Goal: Communication & Community: Answer question/provide support

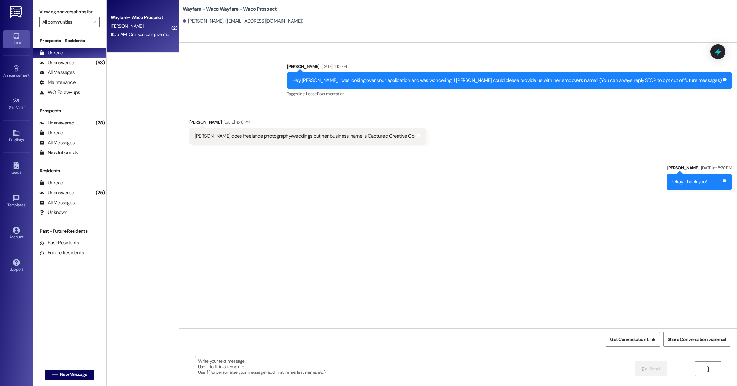
click at [149, 36] on div "11:05 AM: Or if you can give me the addresses for each unit and I can look on g…" at bounding box center [197, 34] width 172 height 6
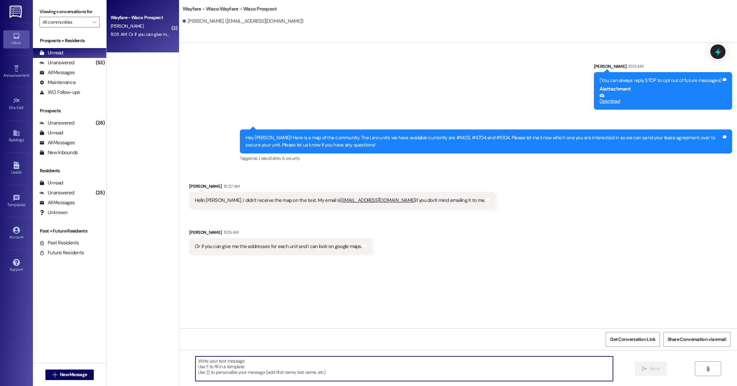
click at [312, 364] on textarea at bounding box center [404, 368] width 418 height 25
type textarea "i"
type textarea "Sorry about that! I will email it over to you!"
click at [647, 368] on span " Send" at bounding box center [651, 368] width 21 height 7
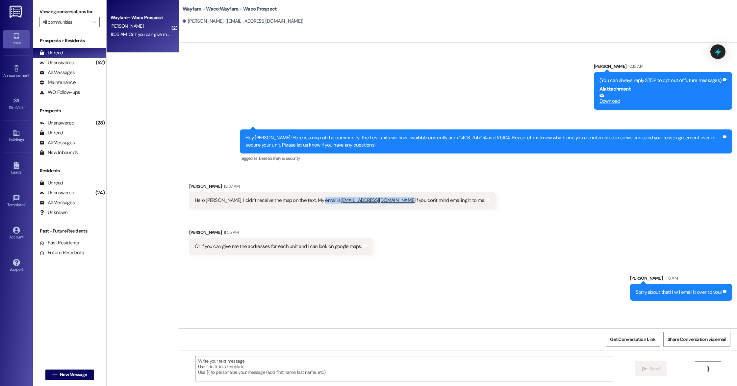
drag, startPoint x: 308, startPoint y: 201, endPoint x: 374, endPoint y: 204, distance: 66.2
click at [374, 204] on div "Hello Emily, I didn't receive the map on the text. My email is jonathancasas198…" at bounding box center [340, 200] width 291 height 7
copy div "jonathancasas1985@gmail.com"
click at [15, 176] on link "Leads" at bounding box center [16, 169] width 26 height 18
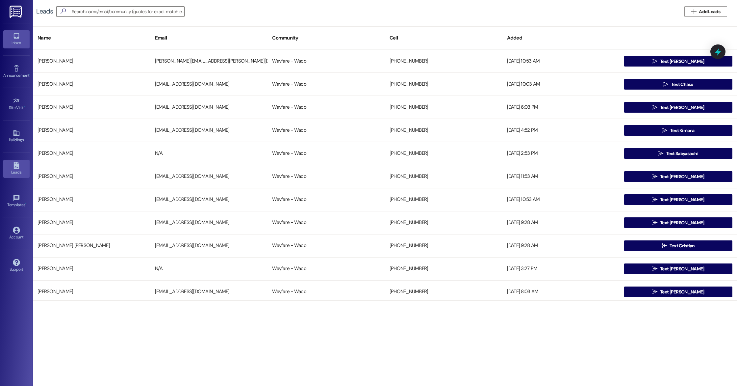
click at [18, 41] on div "Inbox" at bounding box center [16, 42] width 33 height 7
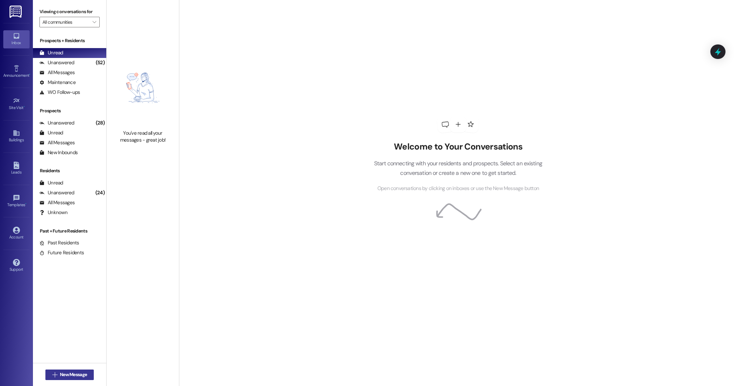
click at [72, 373] on span "New Message" at bounding box center [73, 374] width 27 height 7
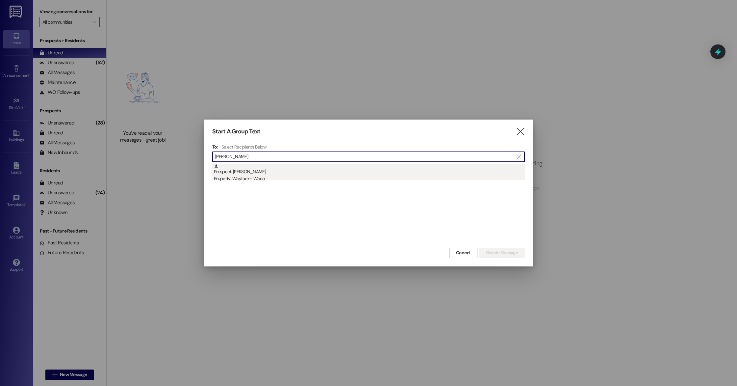
type input "engel"
click at [249, 178] on div "Property: Wayfare - Waco" at bounding box center [369, 178] width 311 height 7
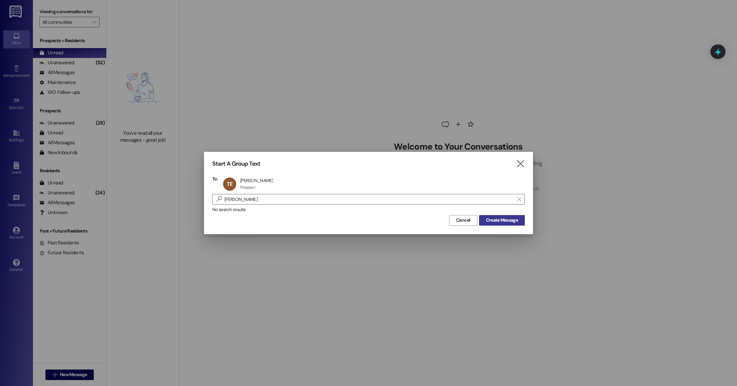
click at [506, 221] on span "Create Message" at bounding box center [502, 220] width 32 height 7
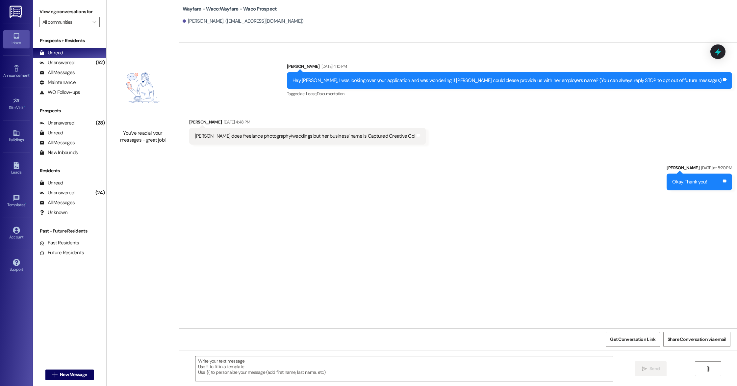
click at [291, 367] on textarea at bounding box center [404, 368] width 418 height 25
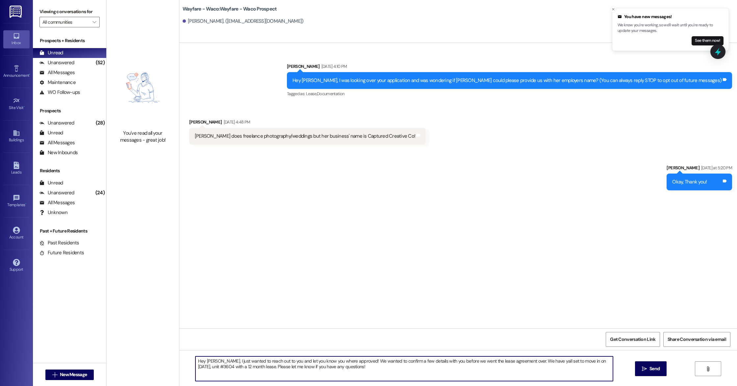
type textarea "Hey [PERSON_NAME], I just wanted to reach out to you and let you know you where…"
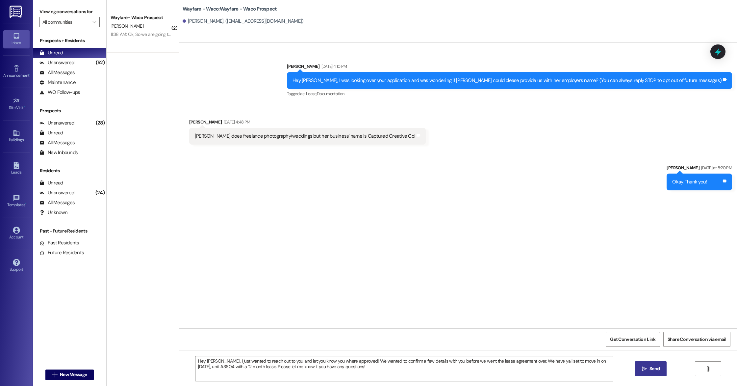
click at [656, 372] on button " Send" at bounding box center [651, 368] width 32 height 15
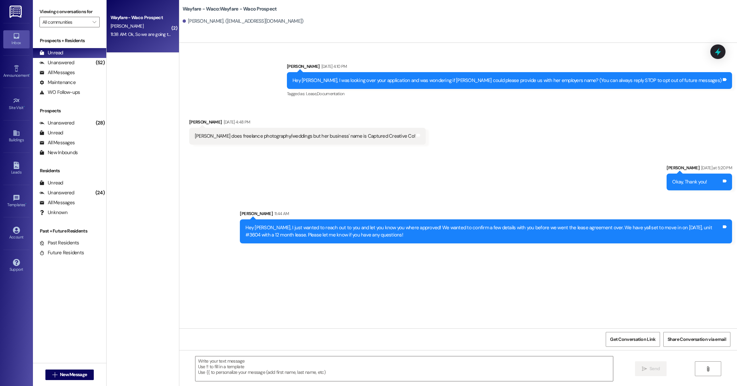
click at [150, 26] on div "[PERSON_NAME]" at bounding box center [141, 26] width 62 height 8
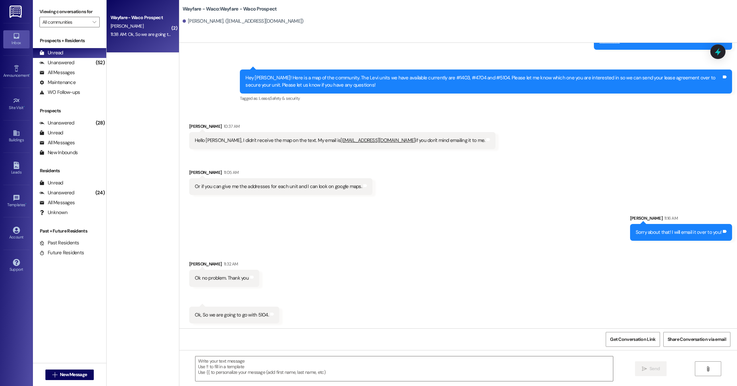
scroll to position [60, 0]
click at [300, 375] on textarea at bounding box center [404, 368] width 418 height 25
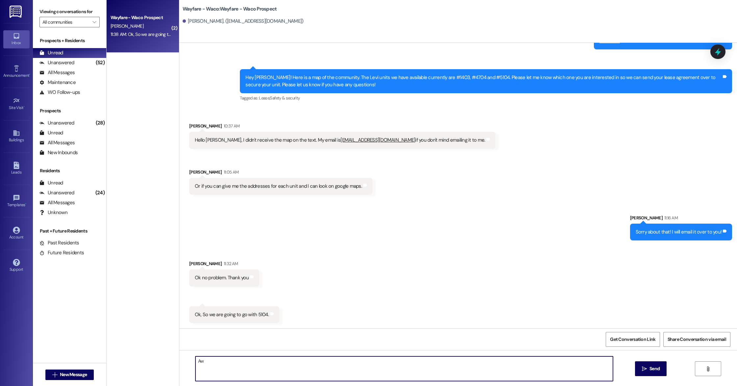
type textarea "A"
type textarea "S"
type textarea "Sounds good! I will let you know once we send that agreement over!"
click at [653, 372] on span "Send" at bounding box center [655, 368] width 10 height 7
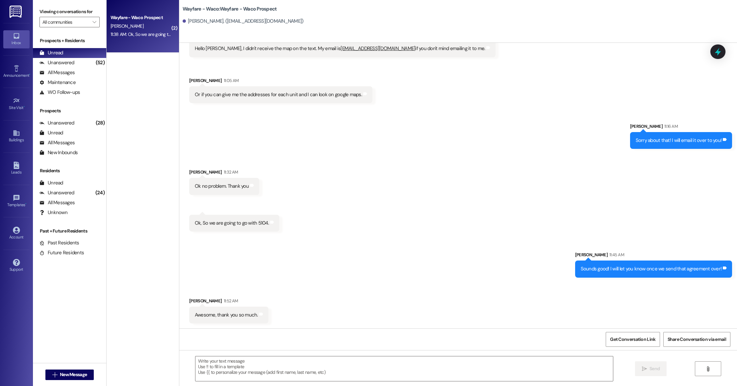
scroll to position [152, 0]
click at [17, 167] on icon at bounding box center [16, 165] width 7 height 7
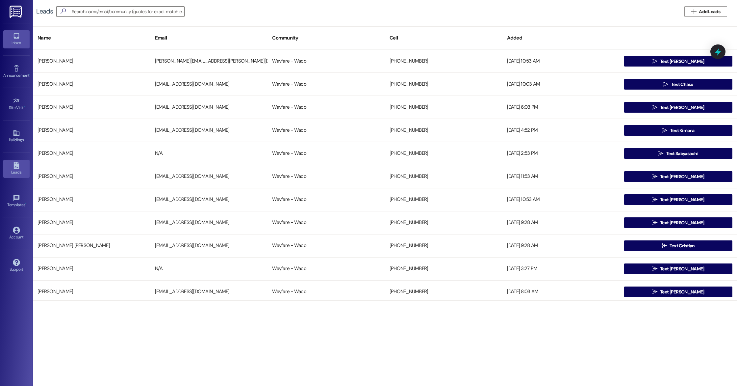
click at [13, 39] on div "Inbox" at bounding box center [16, 42] width 33 height 7
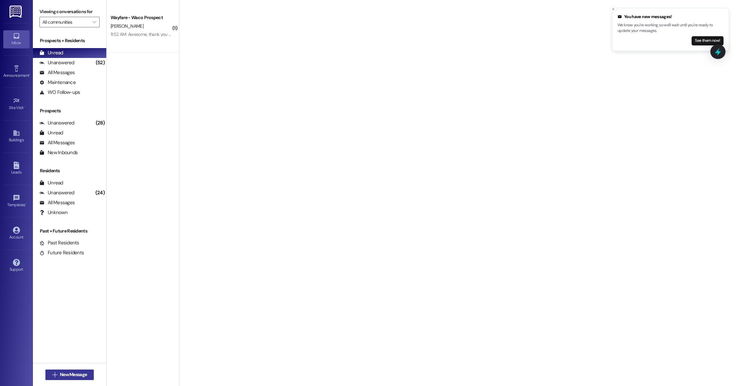
click at [65, 376] on span "New Message" at bounding box center [73, 374] width 27 height 7
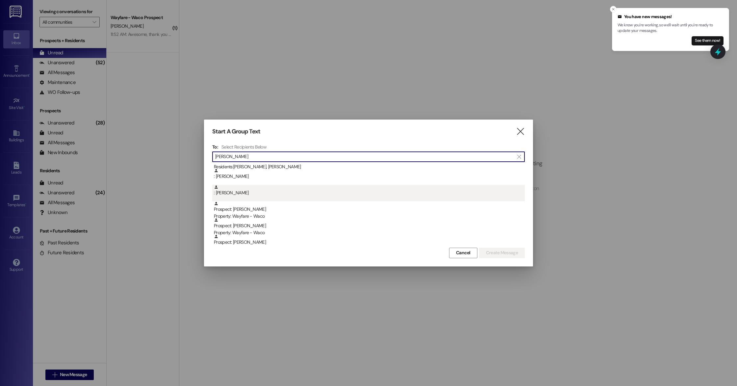
scroll to position [35, 0]
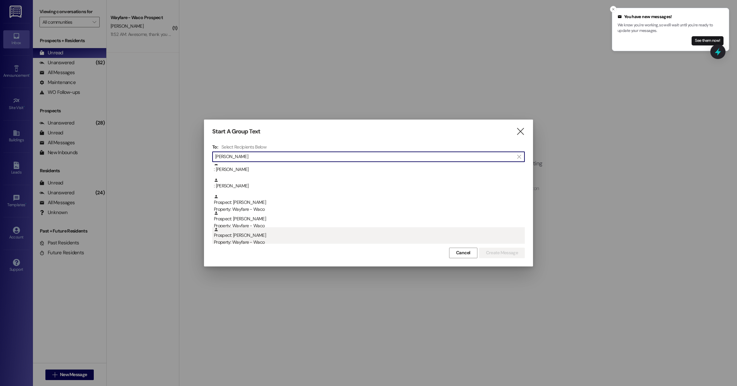
type input "robert"
click at [283, 239] on div "Property: Wayfare - Waco" at bounding box center [369, 242] width 311 height 7
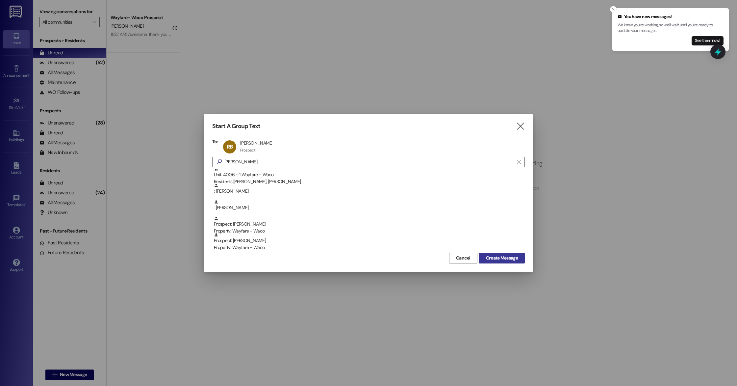
click at [502, 260] on span "Create Message" at bounding box center [502, 257] width 32 height 7
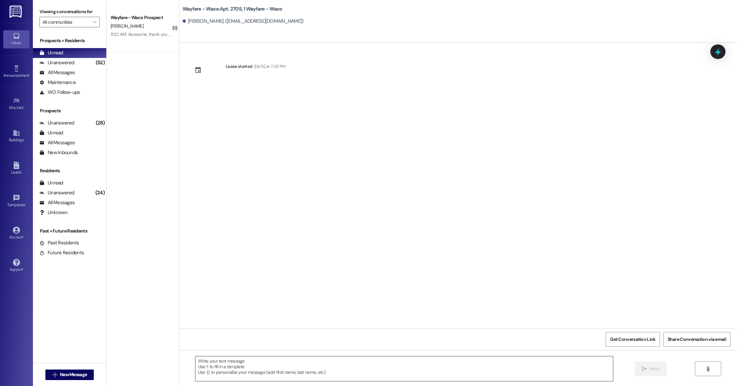
click at [367, 372] on textarea at bounding box center [404, 368] width 418 height 25
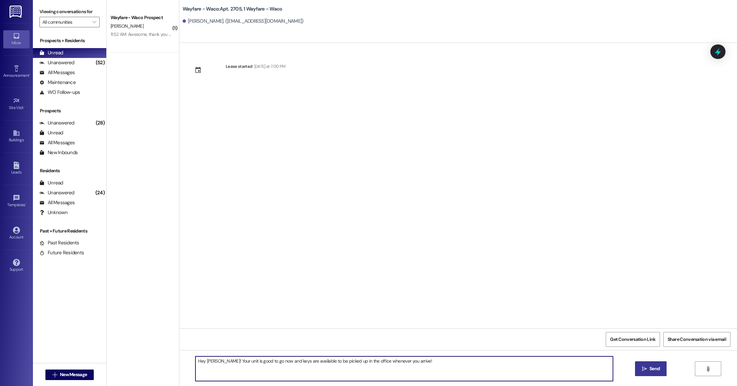
type textarea "Hey Robert! Your unit is good to go now and keys are available to be picked up …"
click at [650, 370] on span "Send" at bounding box center [655, 368] width 10 height 7
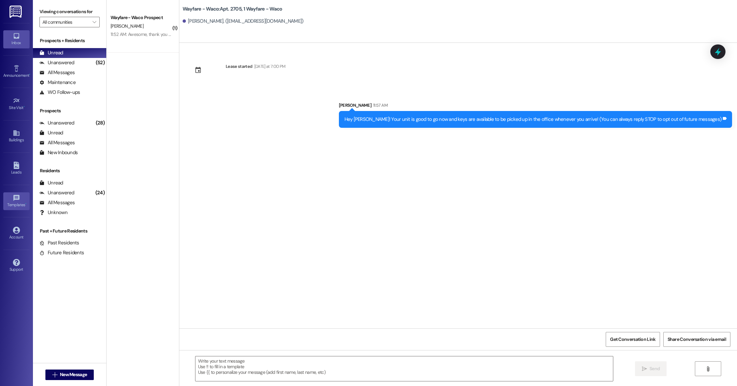
click at [17, 202] on div "Templates •" at bounding box center [16, 204] width 33 height 7
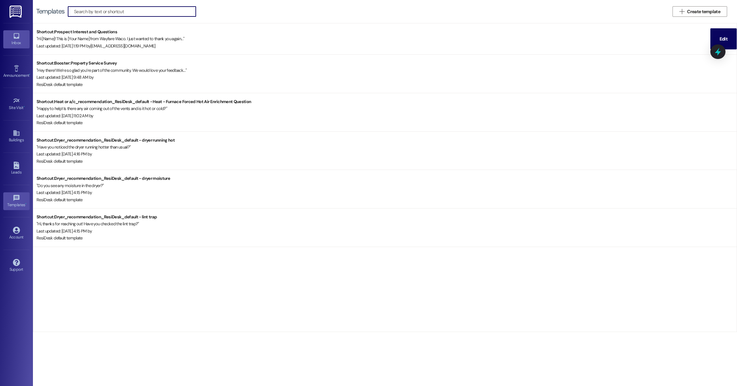
click at [6, 40] on div "Inbox" at bounding box center [16, 42] width 33 height 7
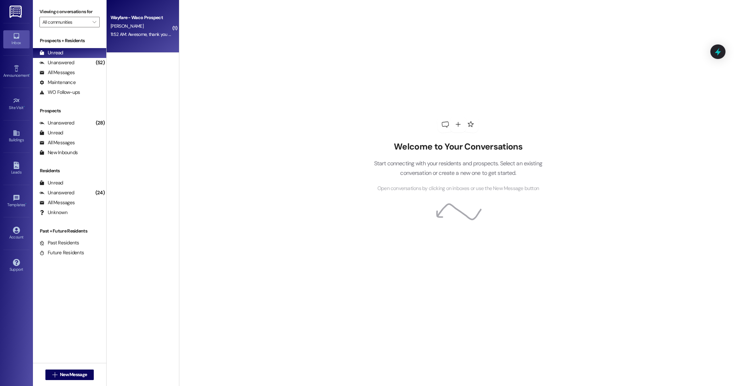
click at [150, 38] on div "11:52 AM: Awesome, thank you so much. 11:52 AM: Awesome, thank you so much." at bounding box center [141, 34] width 62 height 8
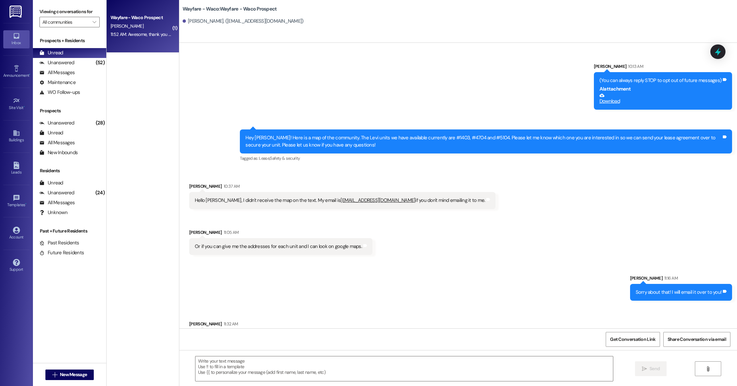
scroll to position [152, 0]
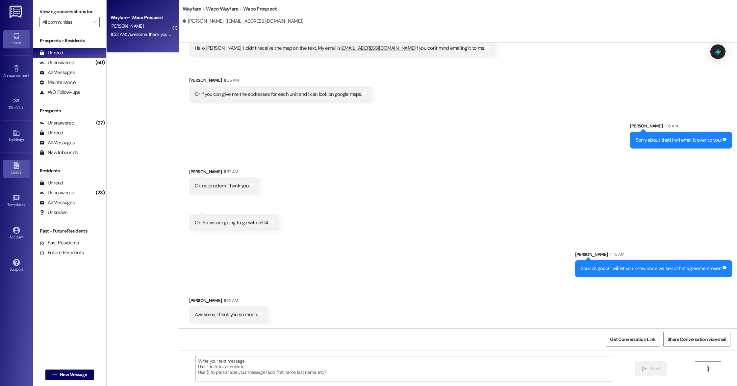
click at [17, 170] on div "Leads" at bounding box center [16, 172] width 33 height 7
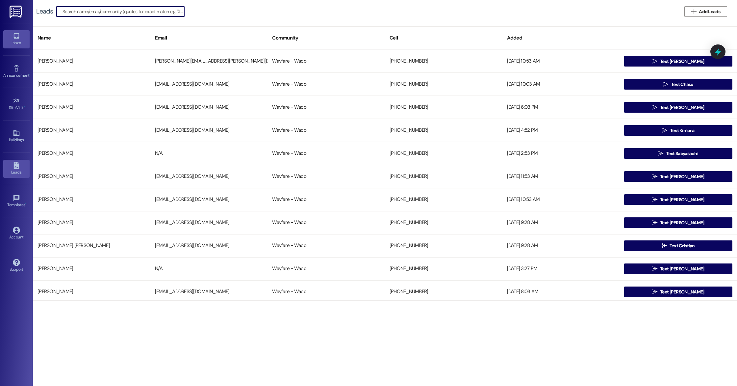
click at [16, 38] on icon at bounding box center [16, 36] width 6 height 6
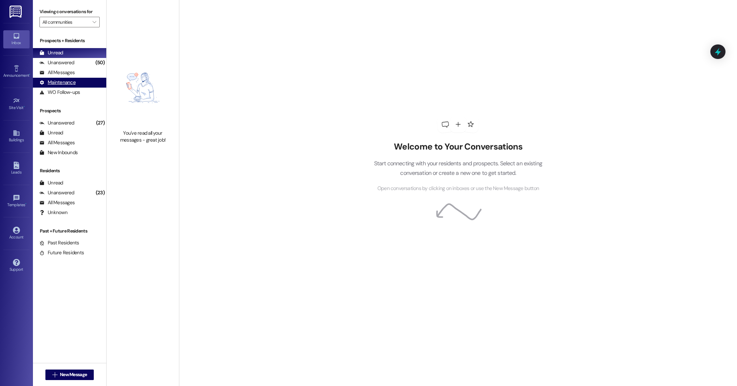
click at [59, 78] on div "Maintenance (undefined)" at bounding box center [69, 83] width 73 height 10
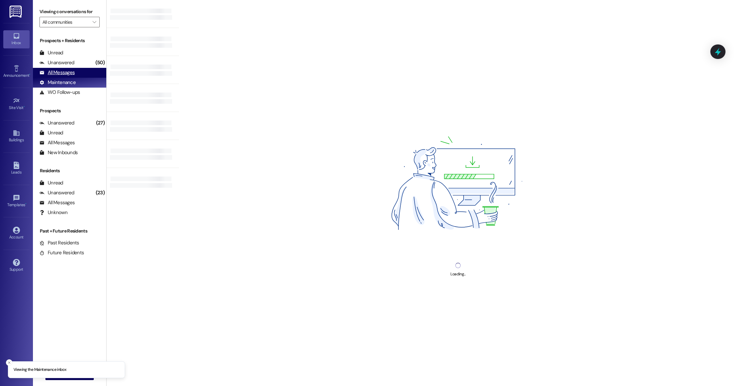
click at [60, 73] on div "All Messages" at bounding box center [56, 72] width 35 height 7
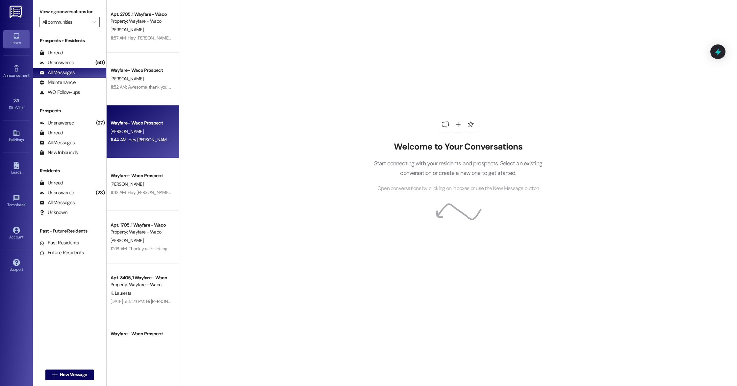
click at [142, 143] on div "11:44 AM: Hey Tate, I just wanted to reach out to you and let you know you wher…" at bounding box center [141, 140] width 62 height 8
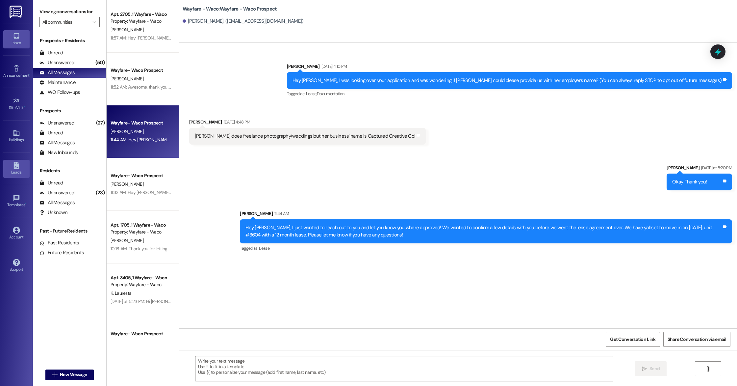
click at [13, 171] on div "Leads" at bounding box center [16, 172] width 33 height 7
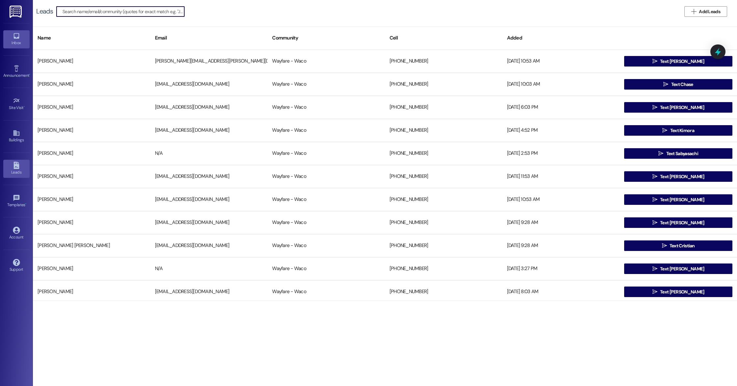
click at [15, 44] on div "Inbox" at bounding box center [16, 42] width 33 height 7
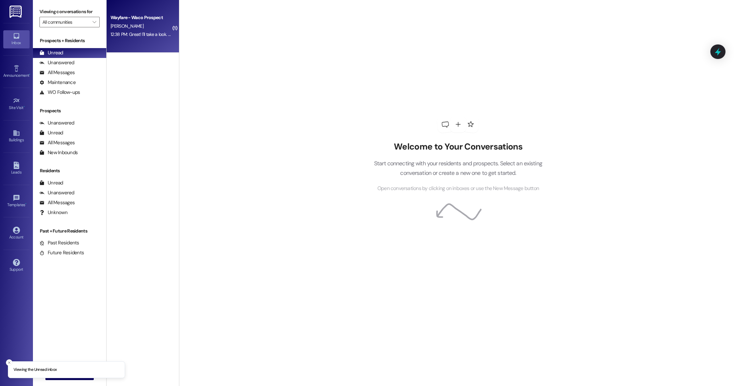
click at [136, 40] on div "Wayfare - Waco Prospect J. Casas 12:38 PM: Great! I'll take a look. Thanks 12:3…" at bounding box center [143, 26] width 72 height 53
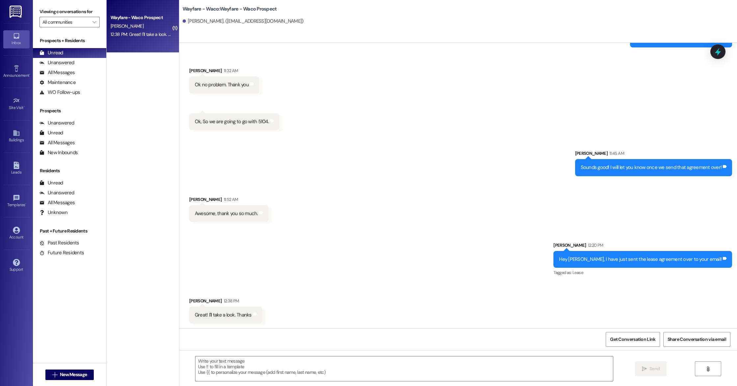
scroll to position [253, 0]
click at [19, 171] on div "Leads" at bounding box center [16, 172] width 33 height 7
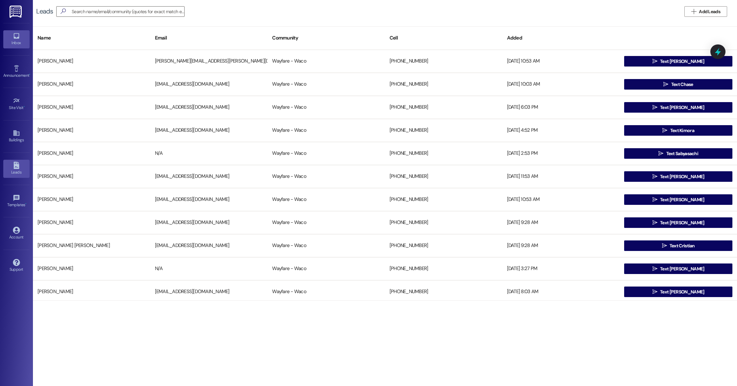
click at [17, 38] on icon at bounding box center [16, 36] width 6 height 6
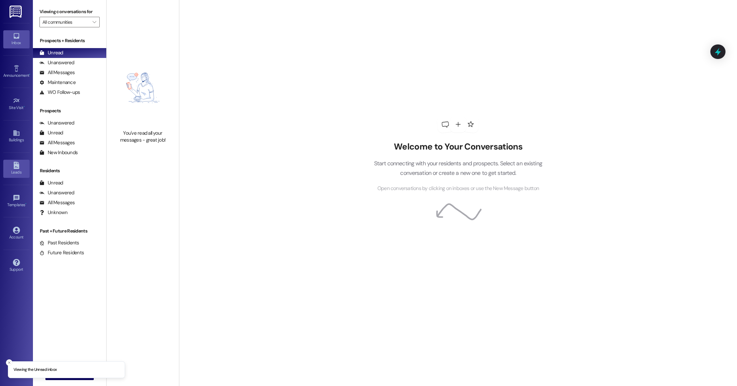
click at [16, 174] on div "Leads" at bounding box center [16, 172] width 33 height 7
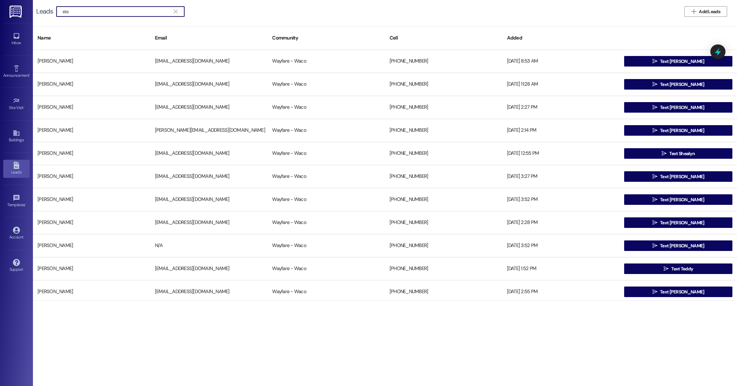
type input "ste"
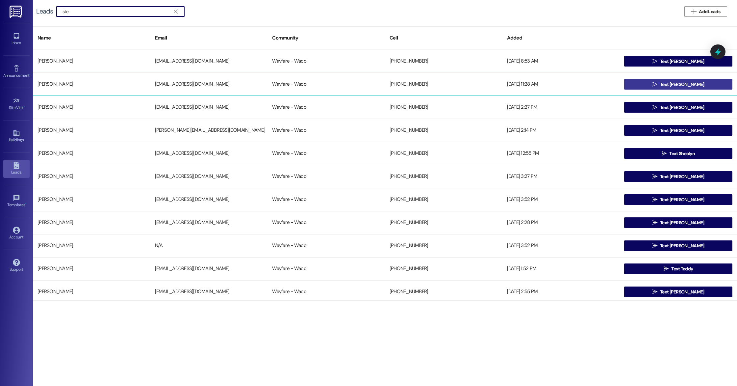
click at [688, 88] on span " Text Stephanie" at bounding box center [678, 84] width 55 height 10
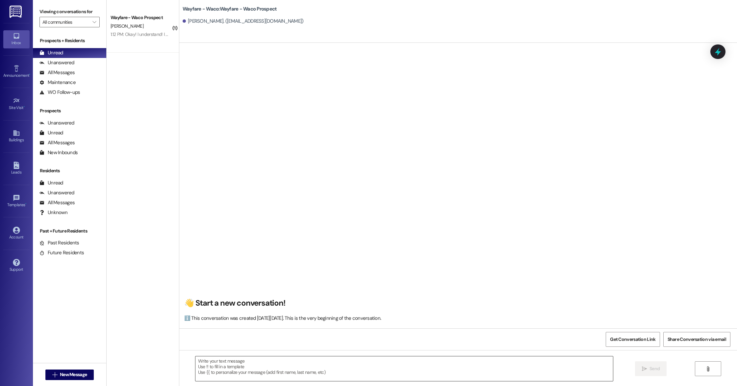
click at [256, 371] on textarea at bounding box center [404, 368] width 418 height 25
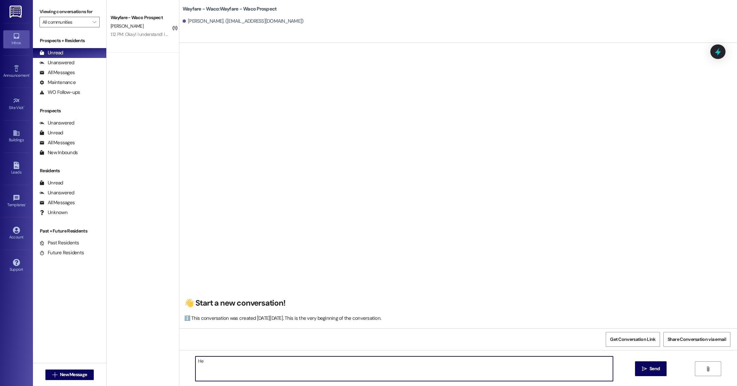
type textarea "H"
click at [13, 169] on div "Leads" at bounding box center [16, 172] width 33 height 7
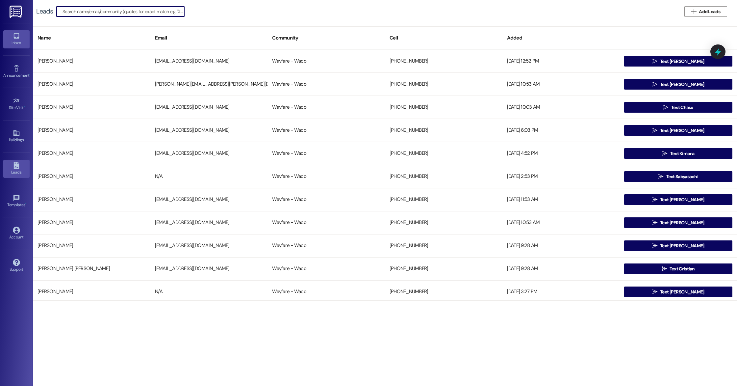
click at [16, 39] on link "Inbox" at bounding box center [16, 39] width 26 height 18
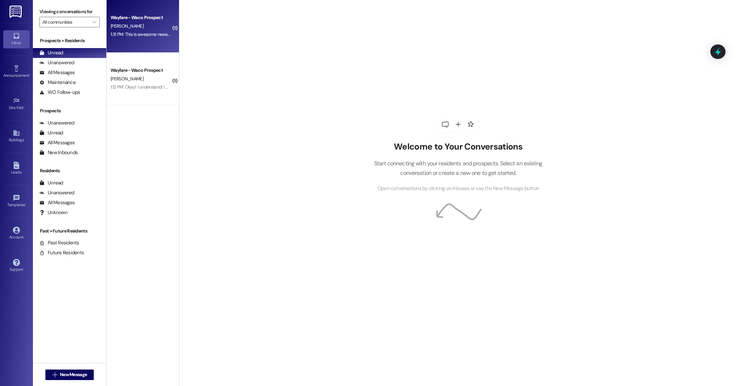
click at [141, 30] on div "[PERSON_NAME]" at bounding box center [141, 26] width 62 height 8
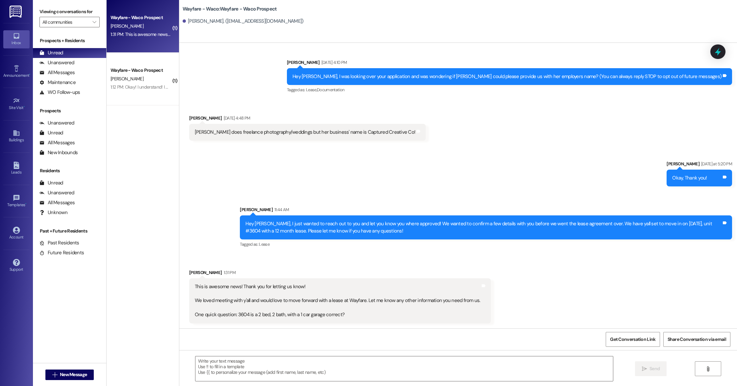
scroll to position [4, 0]
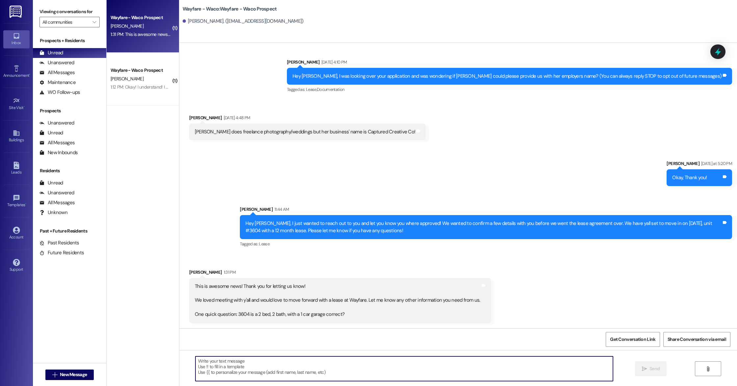
click at [304, 366] on textarea at bounding box center [404, 368] width 418 height 25
type textarea "H"
type textarea "Y"
type textarea "Awesome! Yes, #3604 is a 2 bed, 2 bath with a 1 car garage!"
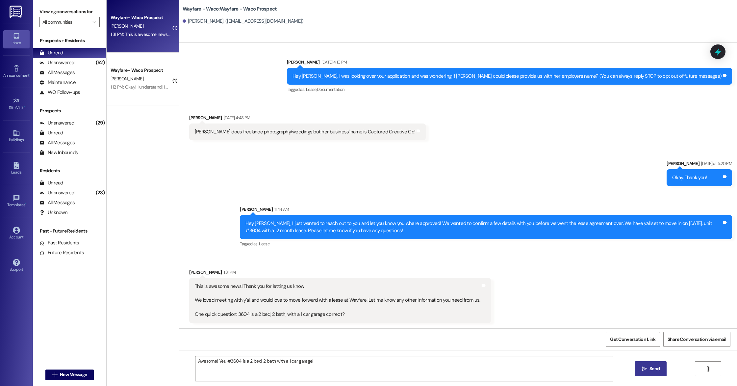
click at [655, 370] on span "Send" at bounding box center [655, 368] width 10 height 7
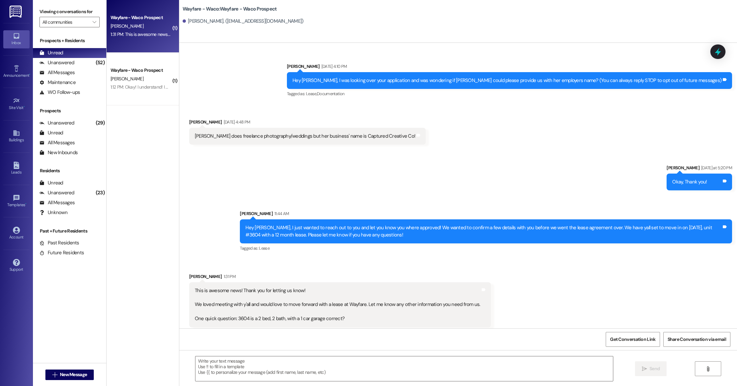
scroll to position [50, 0]
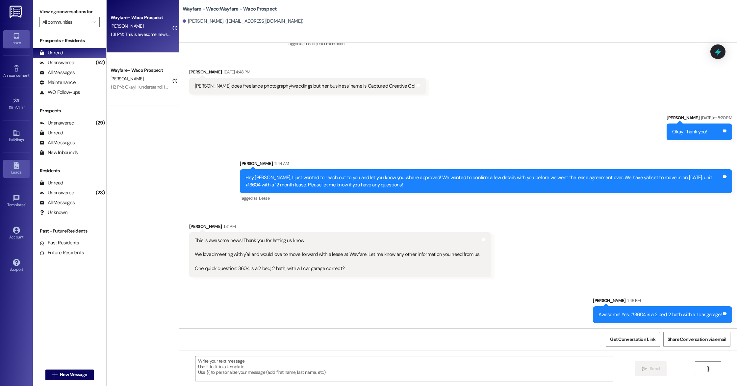
click at [14, 168] on icon at bounding box center [16, 165] width 6 height 7
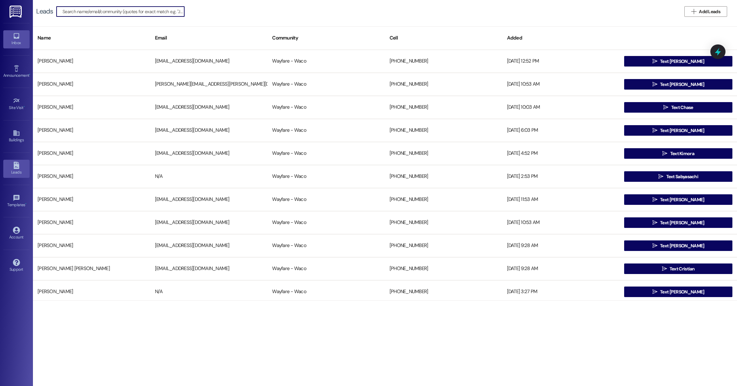
click at [13, 43] on div "Inbox" at bounding box center [16, 42] width 33 height 7
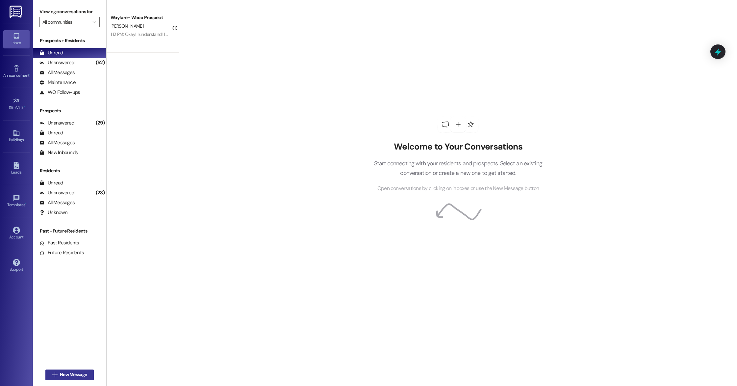
click at [78, 376] on span "New Message" at bounding box center [73, 374] width 27 height 7
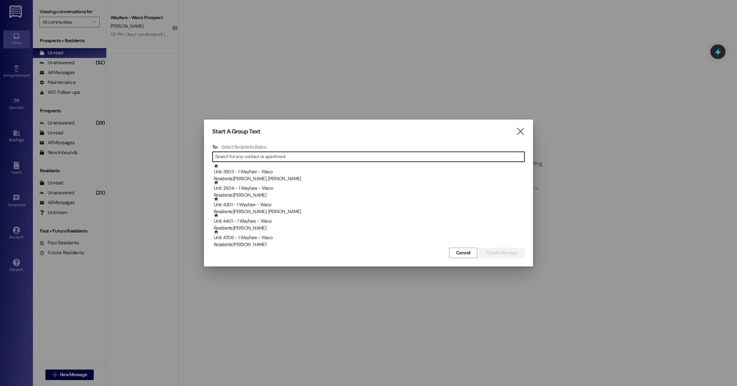
type input "h"
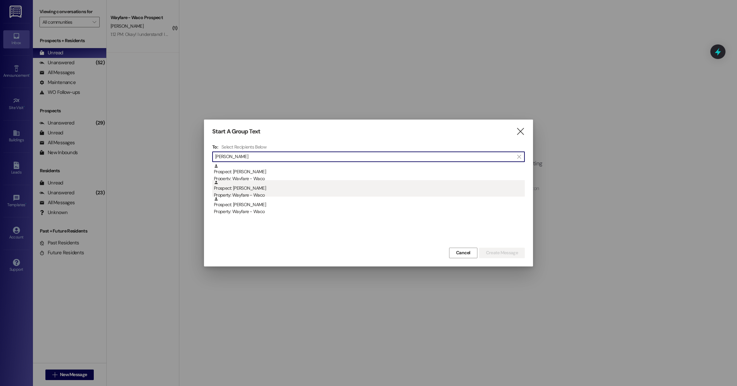
type input "gary"
click at [261, 194] on div "Property: Wayfare - Waco" at bounding box center [369, 195] width 311 height 7
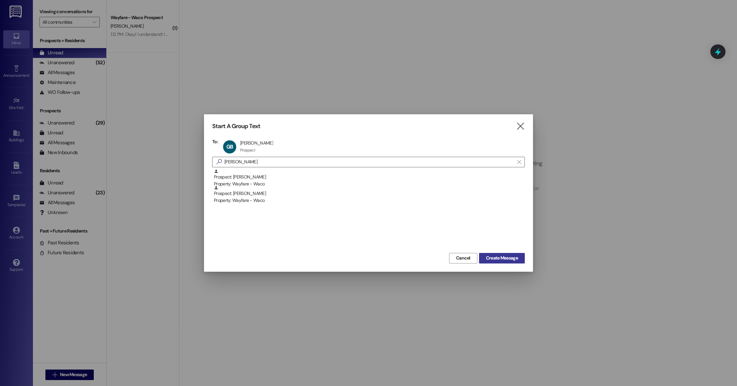
click at [503, 259] on span "Create Message" at bounding box center [502, 257] width 32 height 7
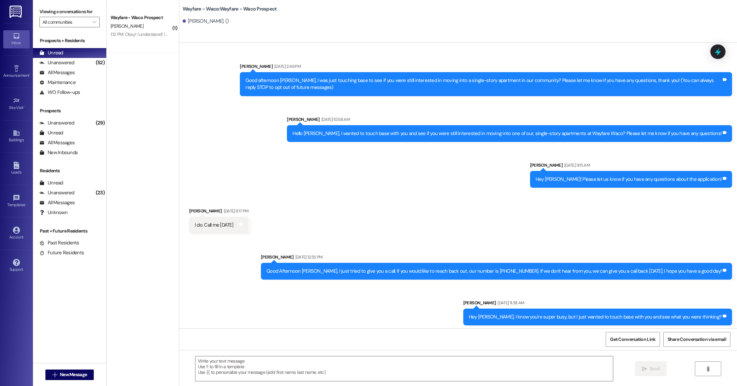
scroll to position [126, 0]
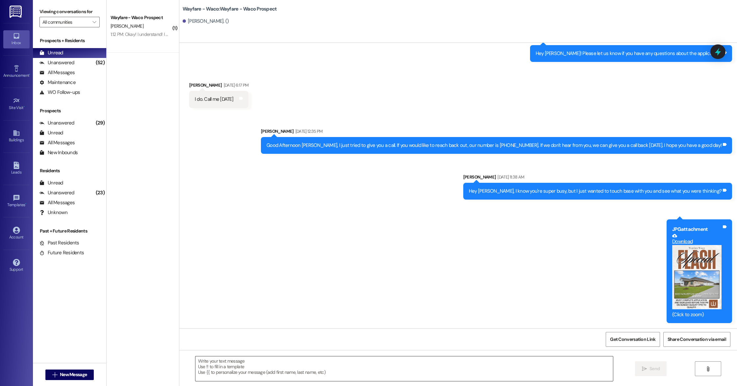
click at [315, 361] on textarea at bounding box center [404, 368] width 418 height 25
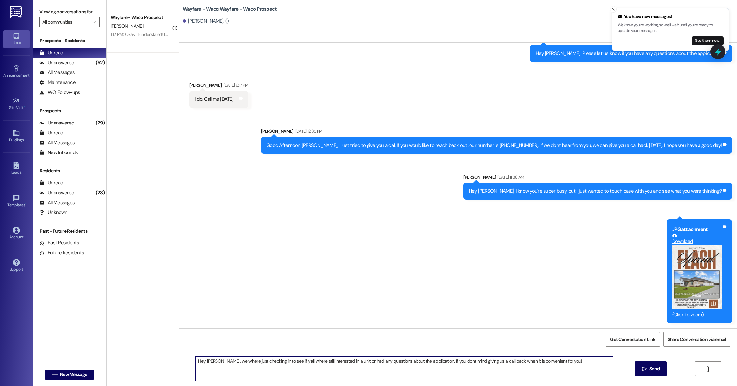
click at [444, 361] on textarea "Hey Gary, we where just checking in to see if yall where still interested in a …" at bounding box center [404, 368] width 418 height 25
click at [283, 361] on textarea "Hey Gary, we where just checking in to see if yall where still interested in a …" at bounding box center [404, 368] width 418 height 25
click at [317, 374] on textarea "Hey Gary, we where just checking in to see if ya'll where still interested in a…" at bounding box center [404, 368] width 418 height 25
click at [613, 7] on button "Close toast" at bounding box center [613, 9] width 7 height 7
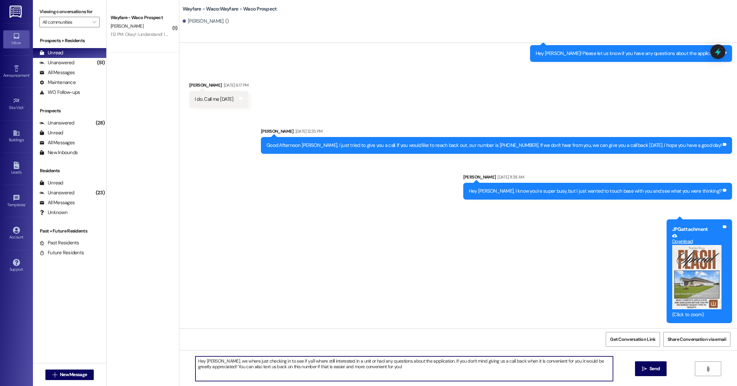
click at [211, 361] on textarea "Hey Gary, we where just checking in to see if ya'll where still interested in a…" at bounding box center [404, 368] width 418 height 25
click at [437, 370] on textarea "Hey Gary, I think we lost connection but we where just checking in to see if ya…" at bounding box center [404, 368] width 418 height 25
type textarea "Hey Gary, I think we lost connection but we where just checking in to see if ya…"
click at [642, 375] on button " Send" at bounding box center [651, 368] width 32 height 15
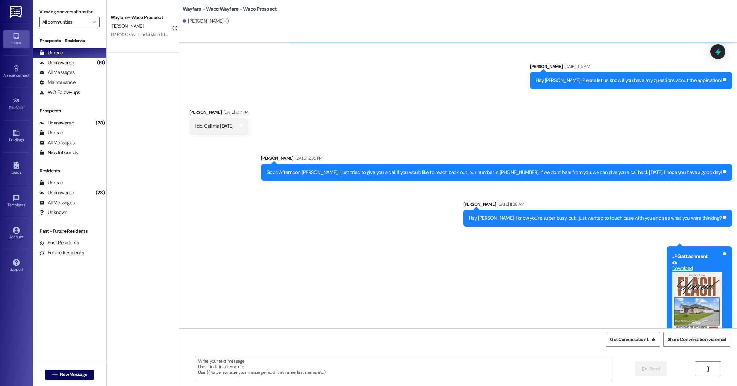
scroll to position [179, 0]
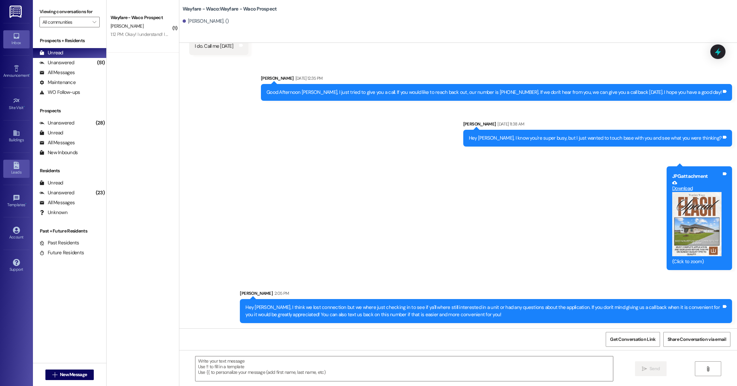
click at [17, 164] on icon at bounding box center [16, 165] width 7 height 7
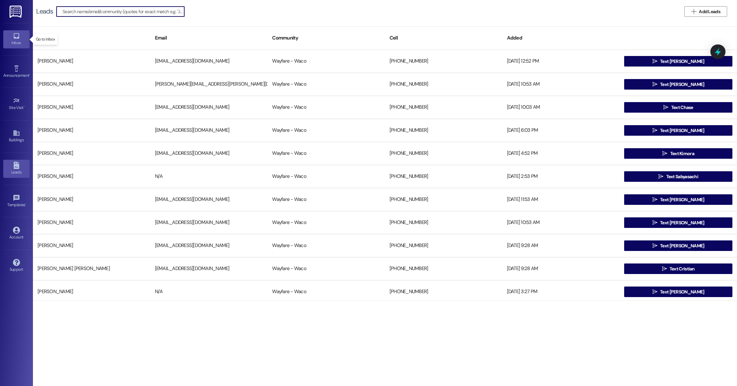
click at [18, 39] on icon at bounding box center [16, 35] width 7 height 7
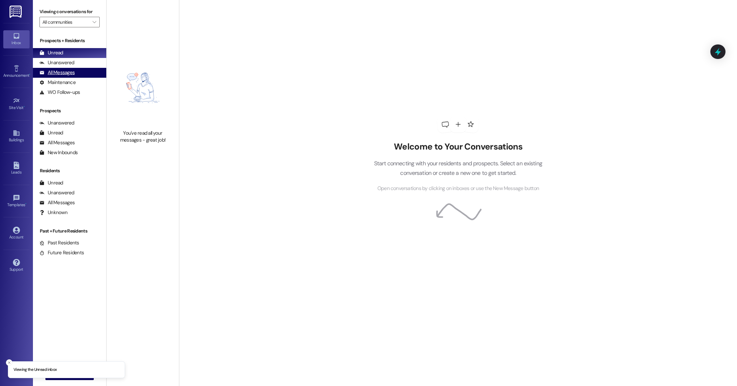
click at [72, 73] on div "All Messages" at bounding box center [56, 72] width 35 height 7
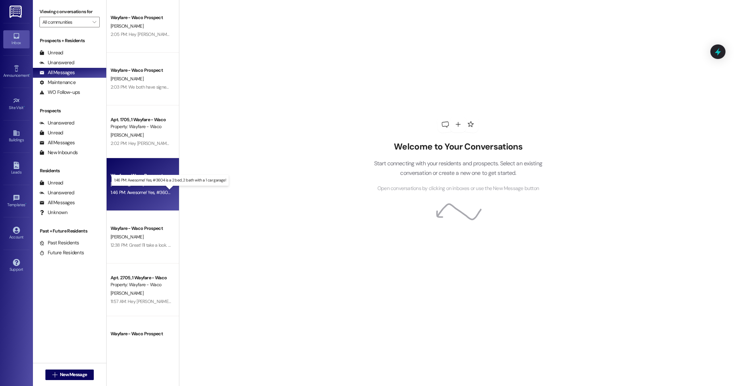
click at [140, 193] on div "1:46 PM: Awesome! Yes, #3604 is a 2 bed, 2 bath with a 1 car garage! 1:46 PM: A…" at bounding box center [177, 192] width 132 height 6
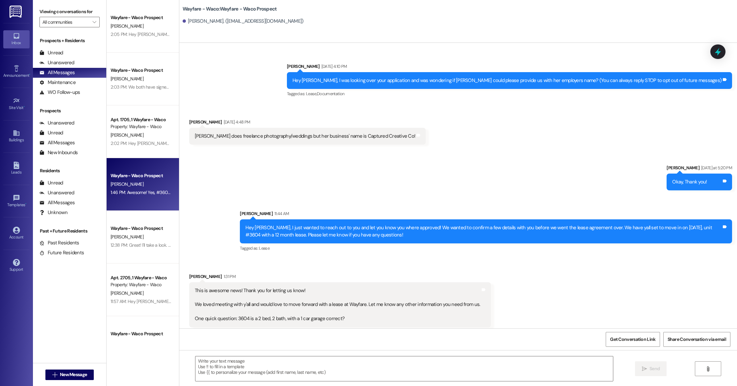
scroll to position [60, 0]
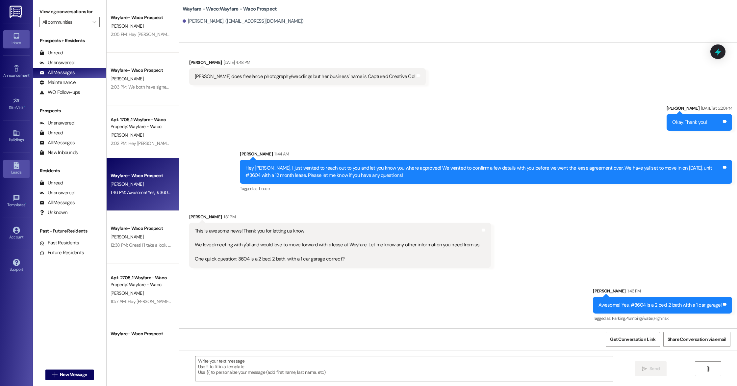
click at [13, 170] on div "Leads" at bounding box center [16, 172] width 33 height 7
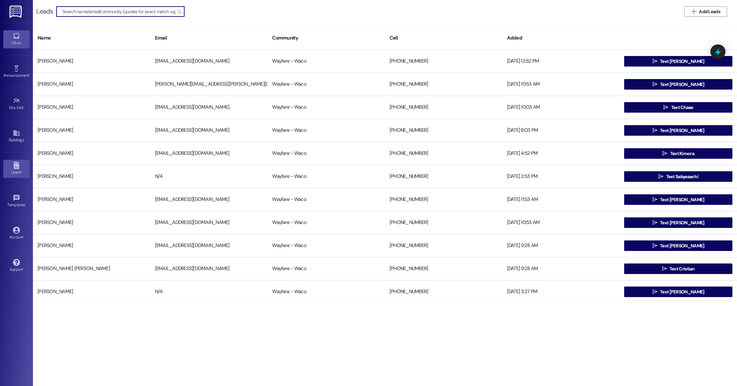
click at [13, 42] on div "Inbox" at bounding box center [16, 42] width 33 height 7
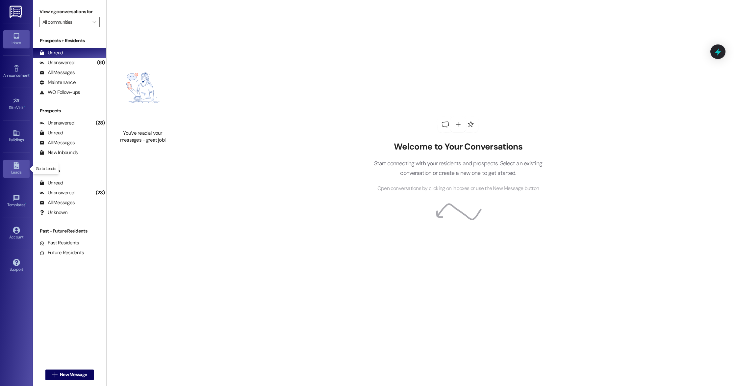
click at [15, 167] on icon at bounding box center [16, 165] width 7 height 7
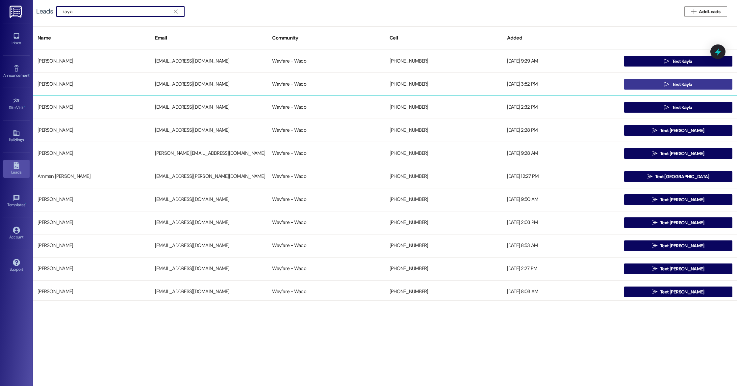
type input "kayla"
click at [644, 87] on button " Text Kayla" at bounding box center [678, 84] width 108 height 11
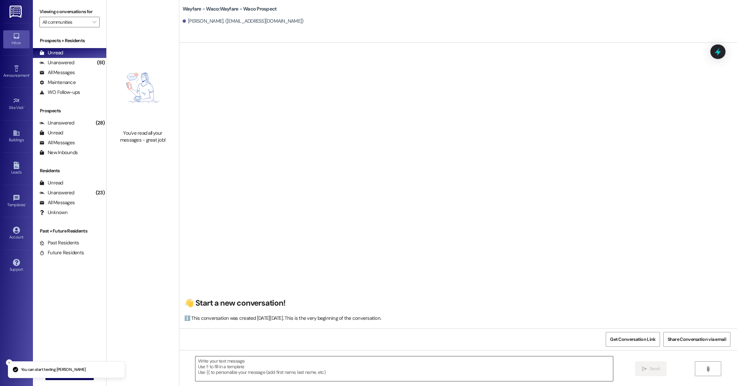
click at [245, 363] on textarea at bounding box center [404, 368] width 418 height 25
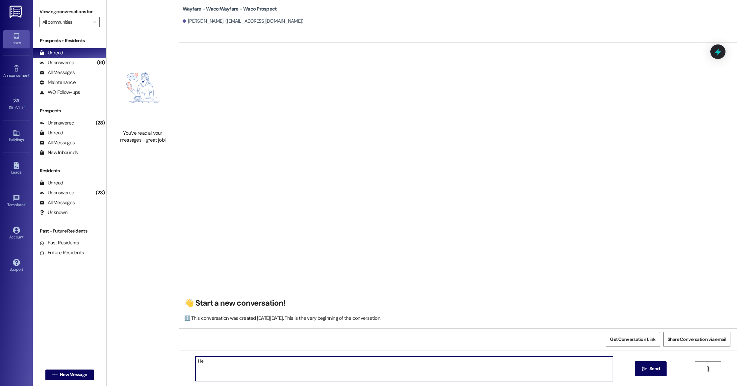
type textarea "H"
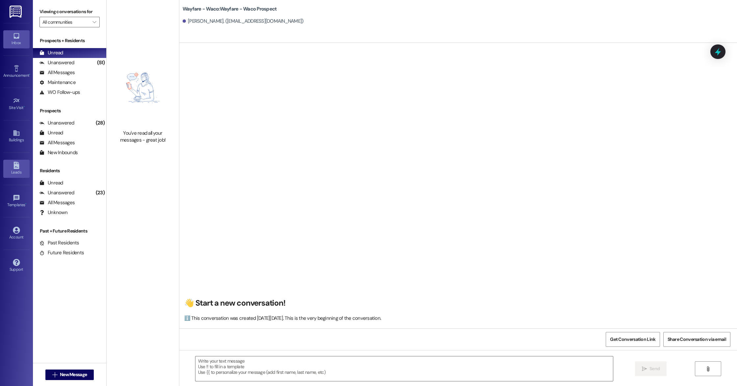
click at [19, 172] on div "Leads" at bounding box center [16, 172] width 33 height 7
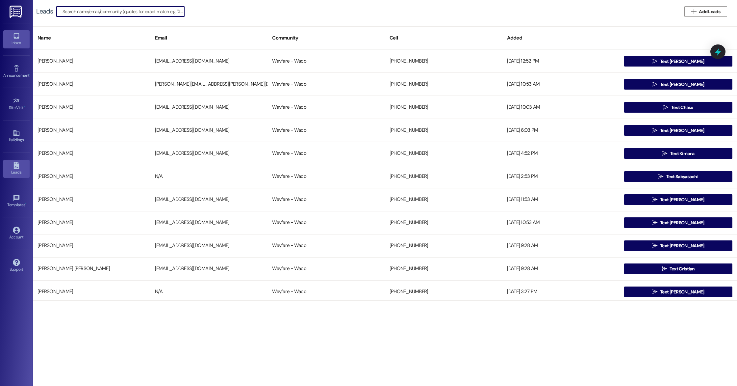
click at [18, 39] on icon at bounding box center [16, 35] width 7 height 7
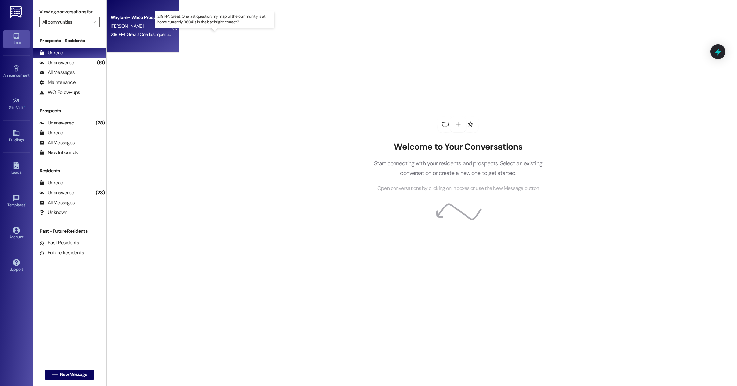
click at [151, 34] on div "2:19 PM: Great! One last question, my map of the community is at home currently…" at bounding box center [221, 34] width 220 height 6
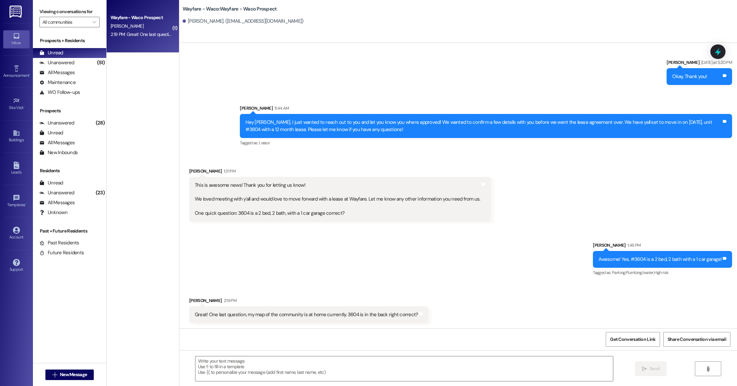
scroll to position [106, 0]
click at [439, 367] on textarea at bounding box center [404, 368] width 418 height 25
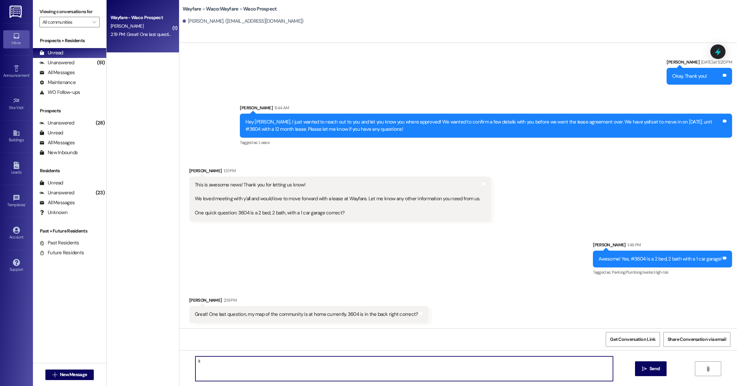
type textarea "i"
type textarea "It is located on the back left side of the community. I can send you a photo of…"
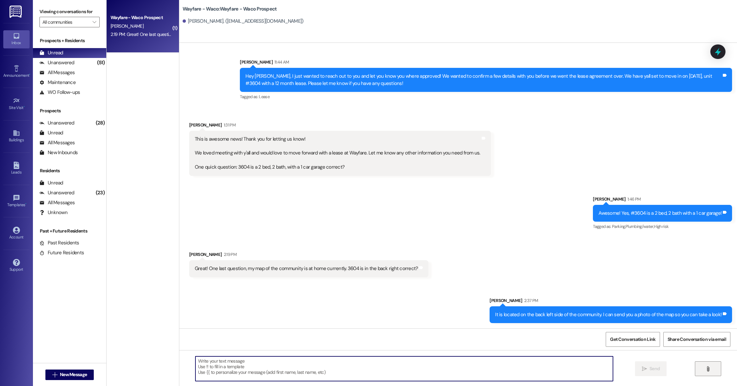
click at [710, 368] on icon "" at bounding box center [708, 368] width 5 height 5
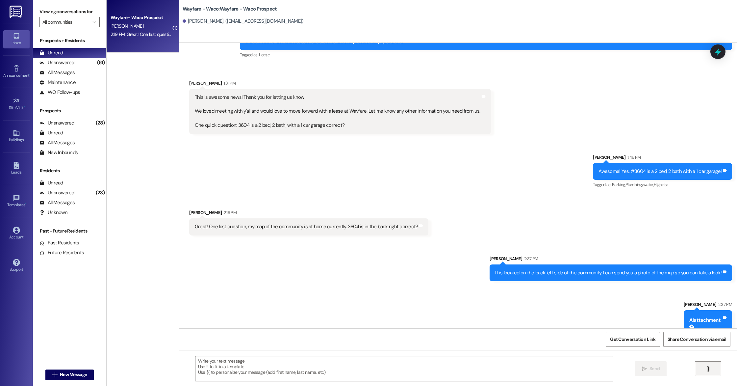
scroll to position [211, 0]
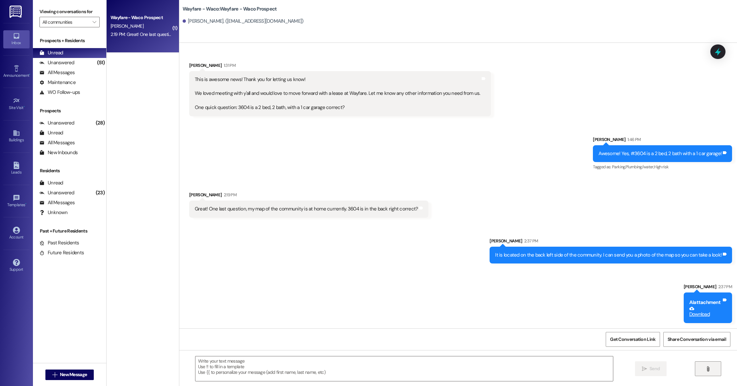
click at [690, 307] on icon at bounding box center [692, 308] width 5 height 3
click at [693, 315] on link "Download" at bounding box center [705, 312] width 31 height 12
click at [63, 74] on div "All Messages" at bounding box center [56, 72] width 35 height 7
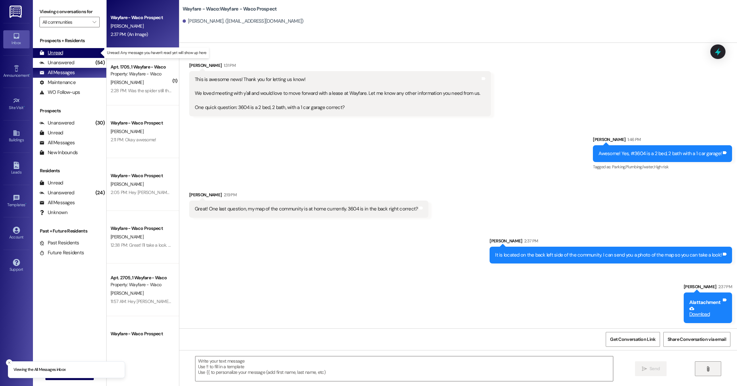
click at [62, 53] on div "Unread" at bounding box center [51, 52] width 24 height 7
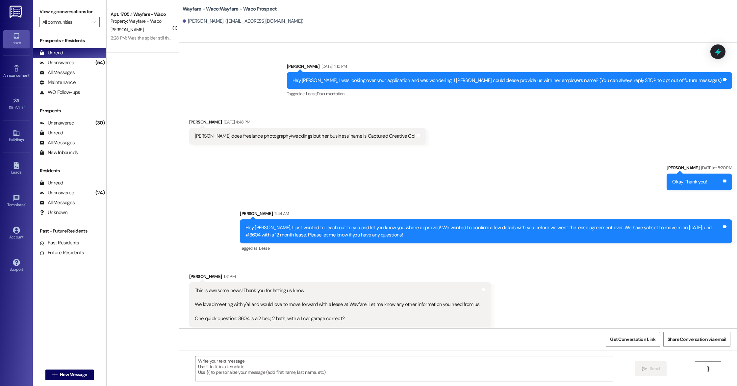
scroll to position [202, 0]
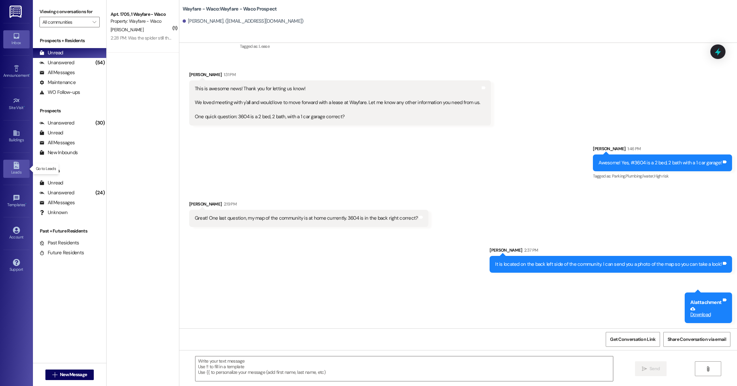
click at [15, 172] on div "Leads" at bounding box center [16, 172] width 33 height 7
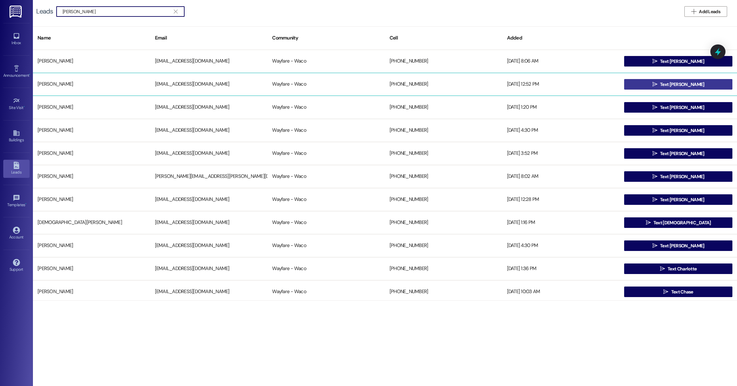
type input "[PERSON_NAME]"
click at [691, 84] on span "Text [PERSON_NAME]" at bounding box center [682, 84] width 44 height 7
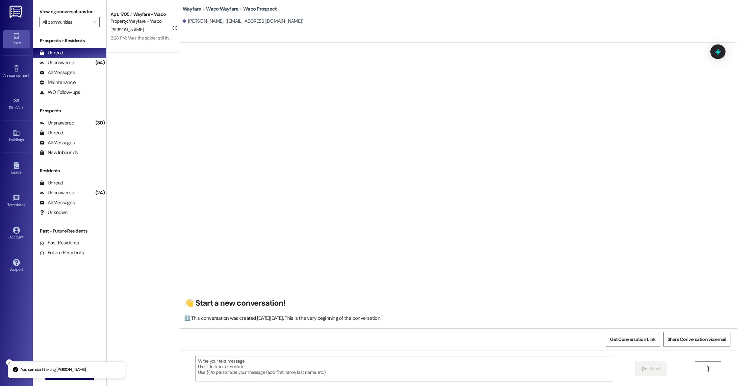
click at [308, 360] on textarea at bounding box center [404, 368] width 418 height 25
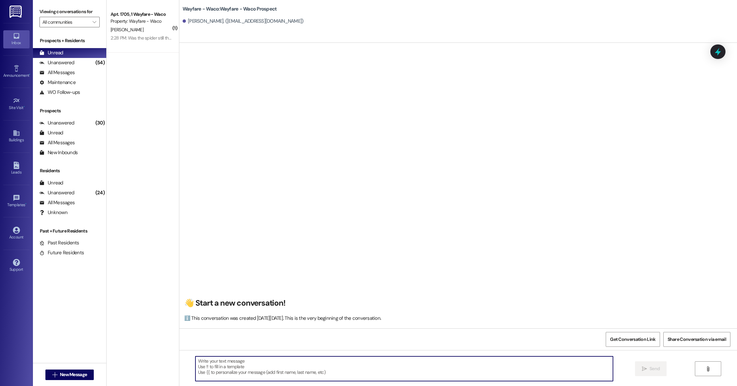
paste textarea "Hello (__), I wanted to see if you were still interested in scheduling a tour f…"
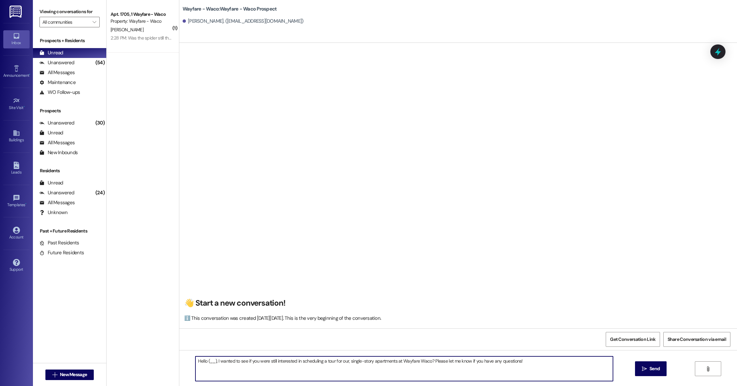
click at [210, 361] on textarea "Hello (__), I wanted to see if you were still interested in scheduling a tour f…" at bounding box center [404, 368] width 418 height 25
type textarea "Hello [PERSON_NAME], I wanted to see if you were still interested in scheduling…"
click at [649, 372] on button " Send" at bounding box center [651, 368] width 32 height 15
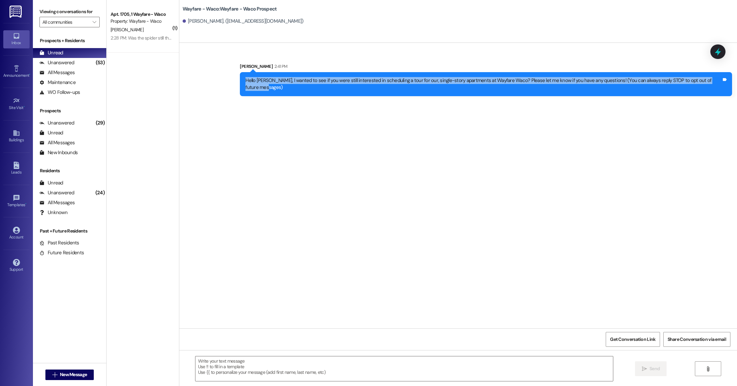
drag, startPoint x: 250, startPoint y: 81, endPoint x: 509, endPoint y: 92, distance: 259.2
click at [509, 92] on div "Sent via SMS [PERSON_NAME] 2:41 PM Hello [PERSON_NAME], I wanted to see if you …" at bounding box center [486, 79] width 502 height 43
copy div "Hello [PERSON_NAME], I wanted to see if you were still interested in scheduling…"
click at [11, 175] on div "Leads" at bounding box center [16, 172] width 33 height 7
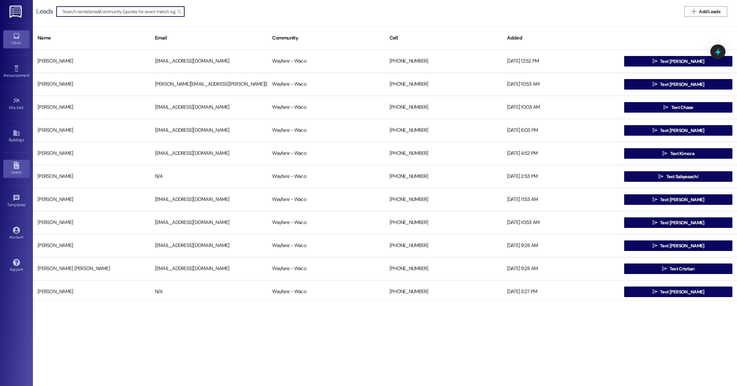
click at [13, 39] on div "Inbox" at bounding box center [16, 42] width 33 height 7
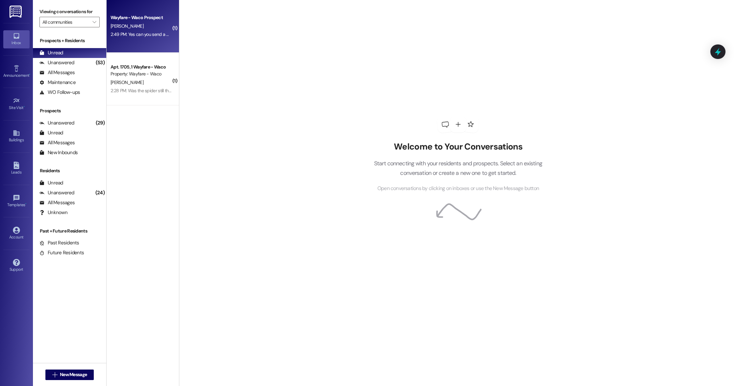
click at [148, 36] on div "2:49 PM: Yes can you send a picture please! 2:49 PM: Yes can you send a picture…" at bounding box center [153, 34] width 84 height 6
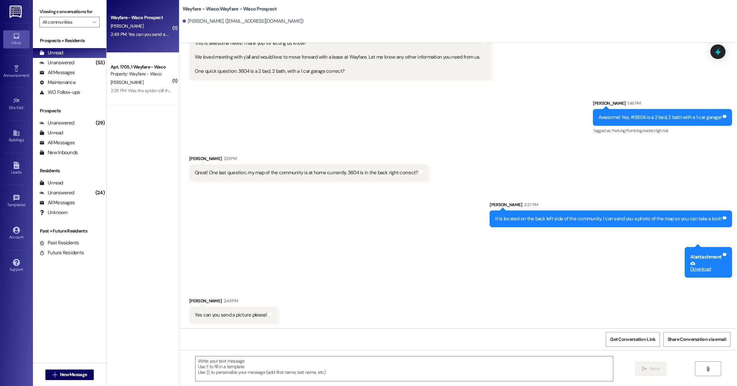
scroll to position [247, 0]
click at [328, 373] on textarea at bounding box center [404, 368] width 418 height 25
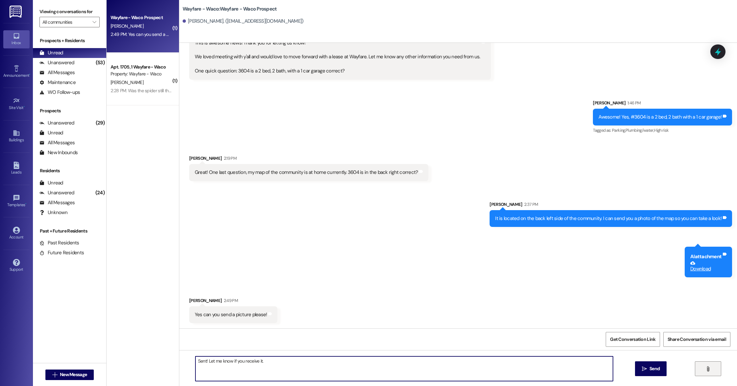
click at [709, 370] on icon "" at bounding box center [708, 368] width 5 height 5
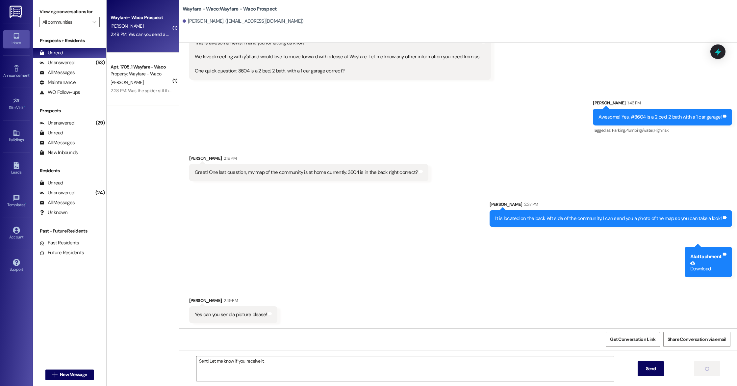
click at [256, 362] on textarea "Sent! Let me know if you receive it." at bounding box center [405, 368] width 418 height 25
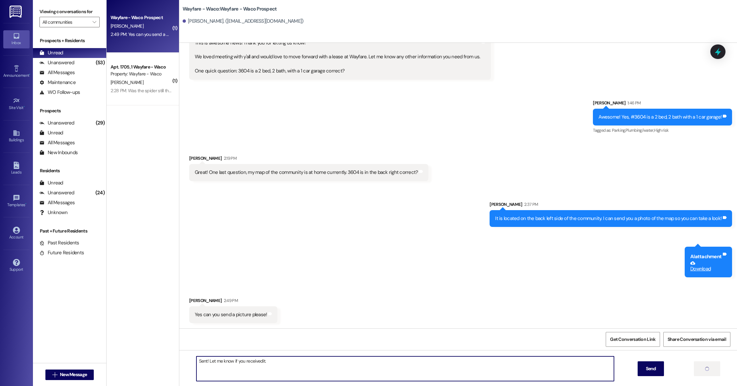
type textarea "Sent! Let me know if you received it."
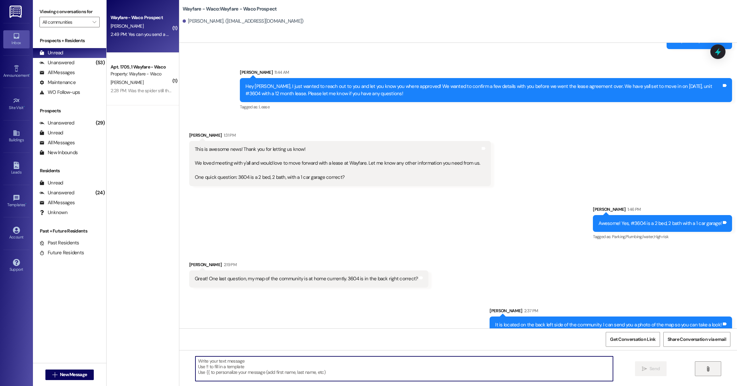
scroll to position [294, 0]
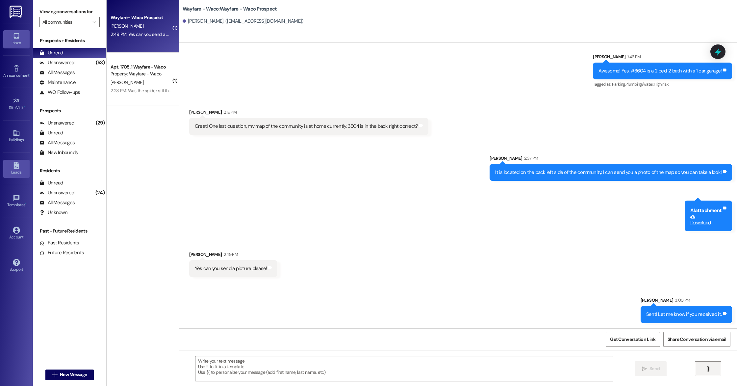
click at [24, 175] on div "Leads" at bounding box center [16, 172] width 33 height 7
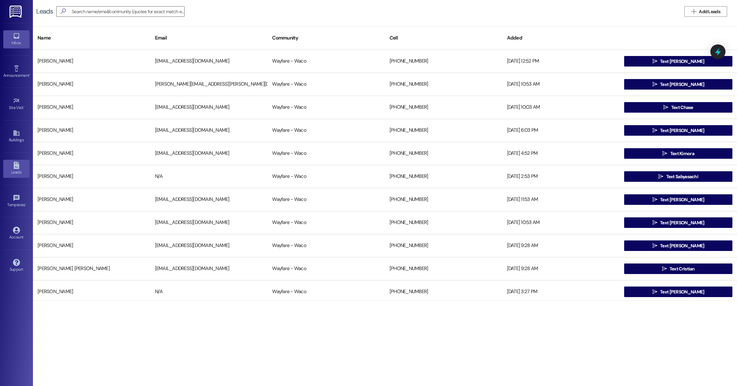
click at [17, 47] on link "Inbox" at bounding box center [16, 39] width 26 height 18
